Goal: Navigation & Orientation: Find specific page/section

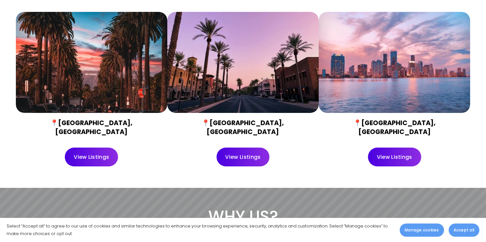
scroll to position [276, 0]
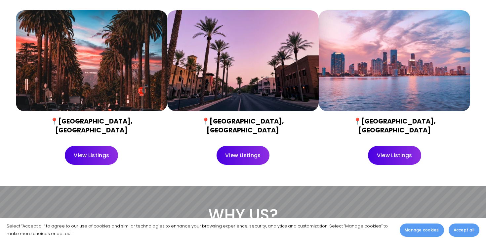
click at [83, 146] on link "View Listings" at bounding box center [91, 155] width 53 height 19
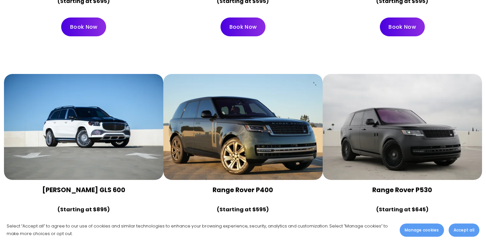
scroll to position [1976, 0]
